Goal: Understand process/instructions

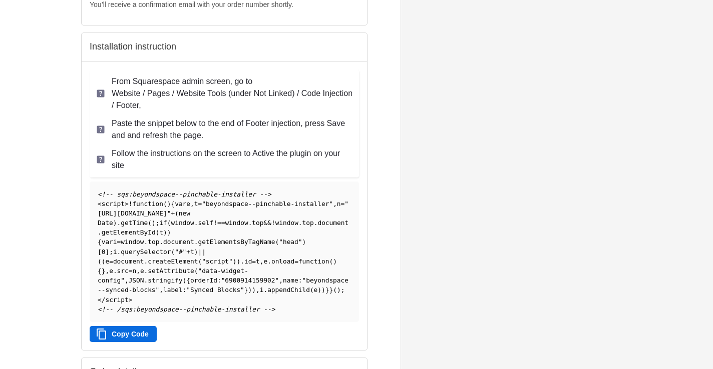
scroll to position [127, 0]
click at [242, 143] on p "Paste the snippet below to the end of Footer injection, press Save and and refr…" at bounding box center [232, 131] width 241 height 24
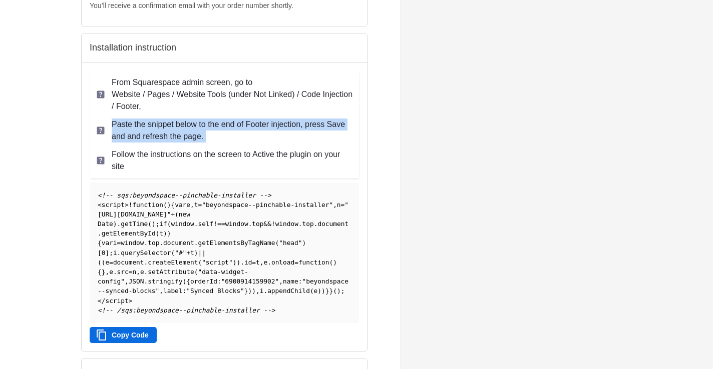
click at [242, 143] on p "Paste the snippet below to the end of Footer injection, press Save and and refr…" at bounding box center [232, 131] width 241 height 24
click at [166, 107] on p "From Squarespace admin screen, go to Website / Pages / Website Tools (under Not…" at bounding box center [232, 95] width 241 height 36
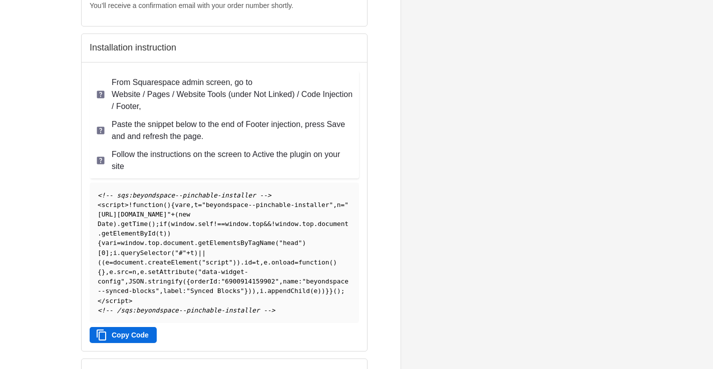
click at [166, 107] on p "From Squarespace admin screen, go to Website / Pages / Website Tools (under Not…" at bounding box center [232, 95] width 241 height 36
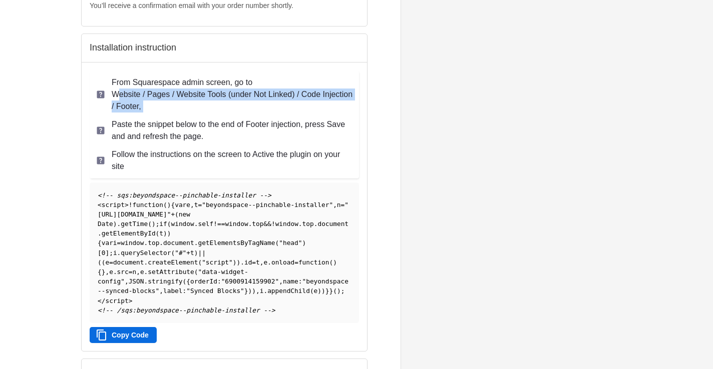
click at [166, 107] on p "From Squarespace admin screen, go to Website / Pages / Website Tools (under Not…" at bounding box center [232, 95] width 241 height 36
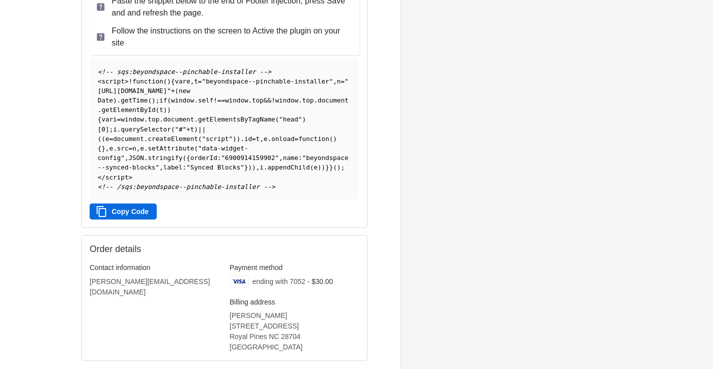
scroll to position [281, 0]
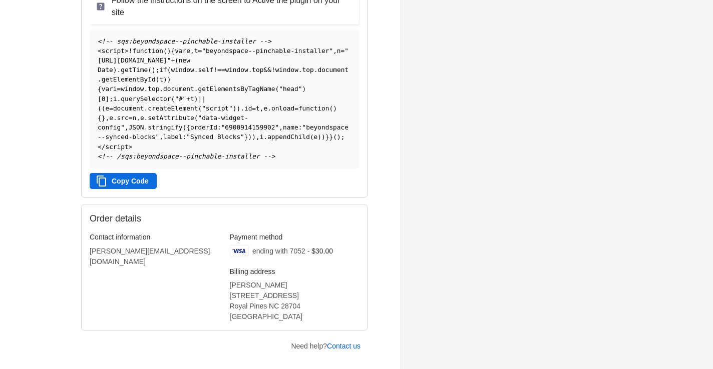
click at [138, 189] on button "Copy Code" at bounding box center [123, 181] width 67 height 16
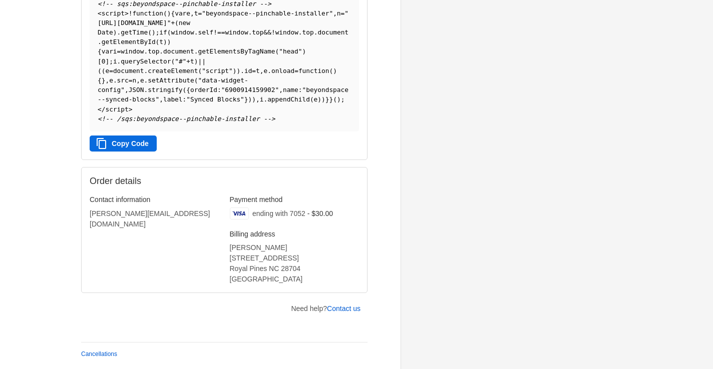
scroll to position [0, 0]
